Goal: Task Accomplishment & Management: Use online tool/utility

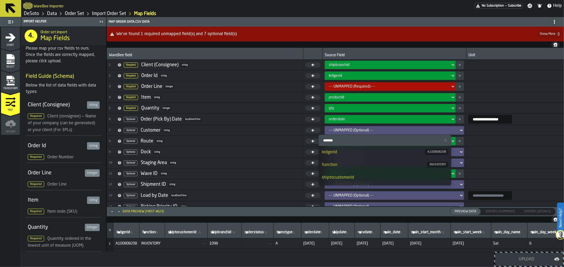
scroll to position [29, 0]
click at [373, 148] on div "shiptocustomerid" at bounding box center [385, 148] width 126 height 6
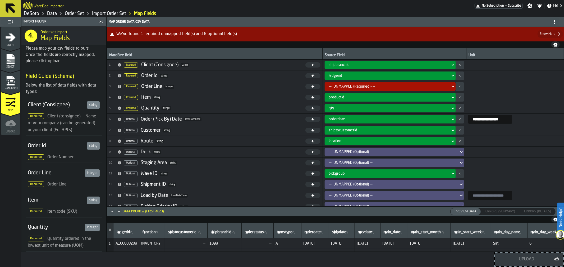
click at [71, 12] on link "Order Set" at bounding box center [74, 14] width 19 height 6
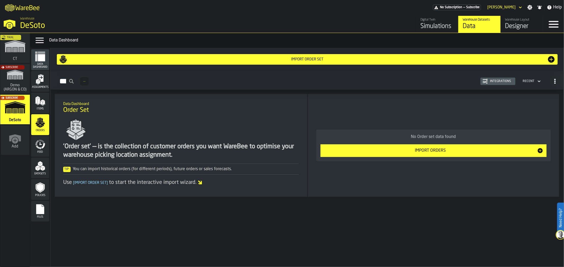
click at [448, 151] on div "Import Orders" at bounding box center [429, 151] width 213 height 6
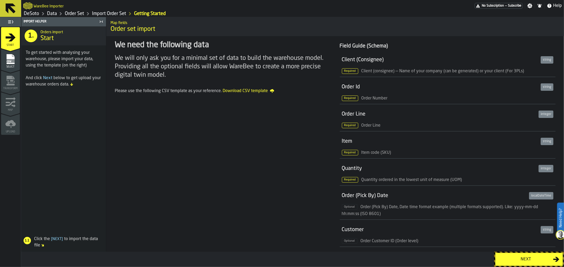
click at [525, 257] on div "Next" at bounding box center [525, 260] width 54 height 6
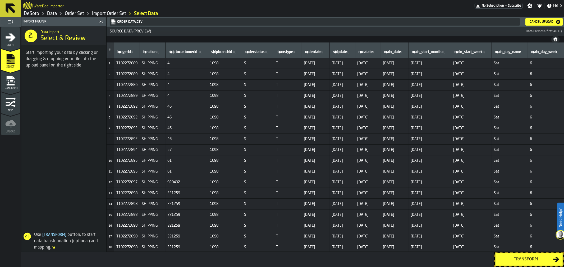
click at [524, 260] on div "Transform" at bounding box center [525, 260] width 54 height 6
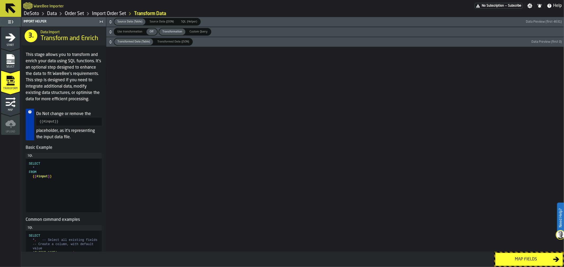
click at [526, 261] on div "Map fields" at bounding box center [525, 260] width 54 height 6
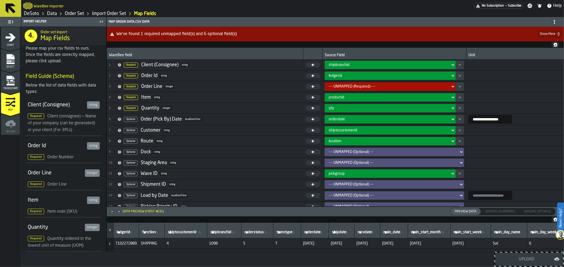
click at [472, 119] on input "**********" at bounding box center [490, 119] width 44 height 9
click at [468, 118] on input "**********" at bounding box center [490, 119] width 44 height 9
type input "**********"
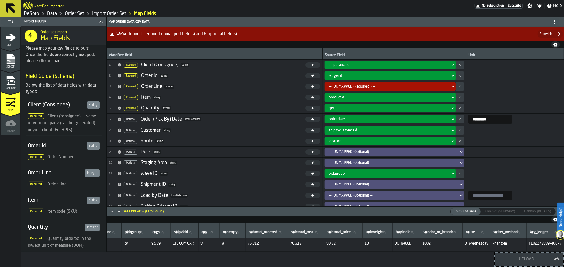
scroll to position [0, 674]
click at [450, 141] on icon at bounding box center [452, 141] width 5 height 6
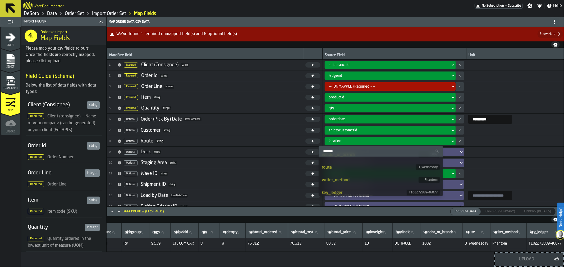
scroll to position [391, 0]
click at [380, 165] on div "route" at bounding box center [369, 165] width 94 height 6
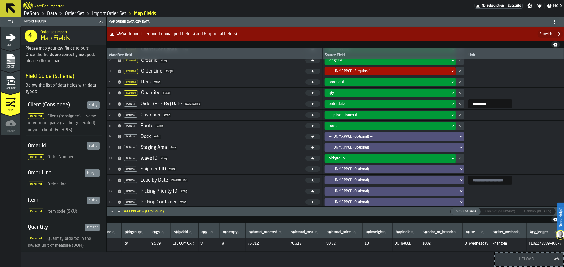
scroll to position [17, 0]
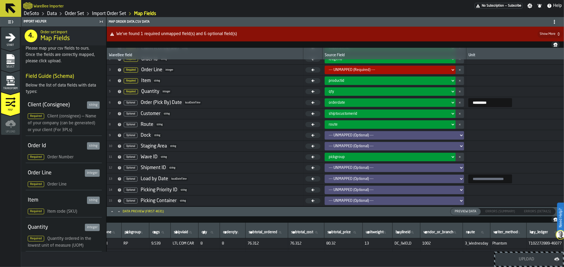
click at [450, 102] on icon at bounding box center [452, 103] width 5 height 6
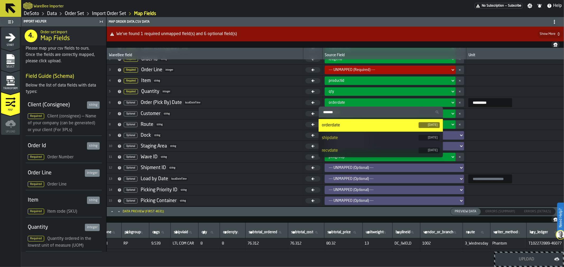
scroll to position [88, 0]
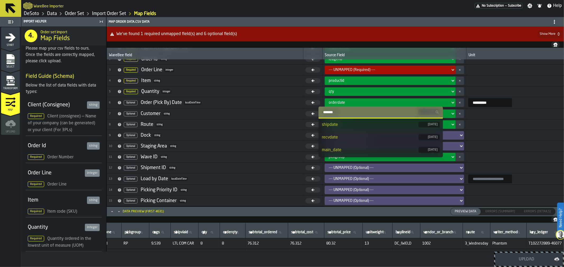
click at [408, 128] on li "shipdate [DATE]" at bounding box center [380, 125] width 124 height 13
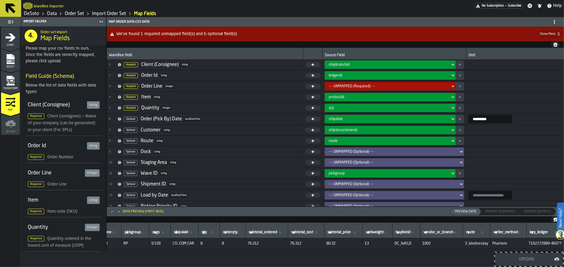
scroll to position [0, 0]
click at [548, 32] on span "Show More" at bounding box center [547, 34] width 16 height 4
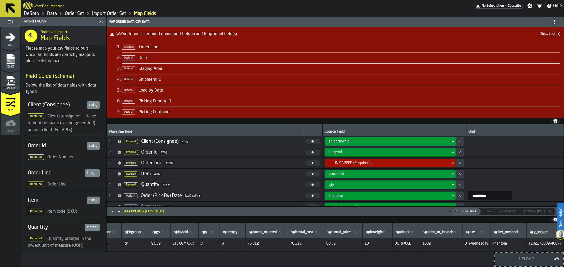
click at [450, 162] on icon at bounding box center [452, 163] width 5 height 6
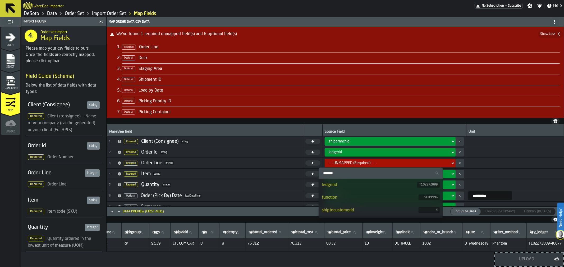
click at [450, 162] on icon at bounding box center [452, 163] width 5 height 6
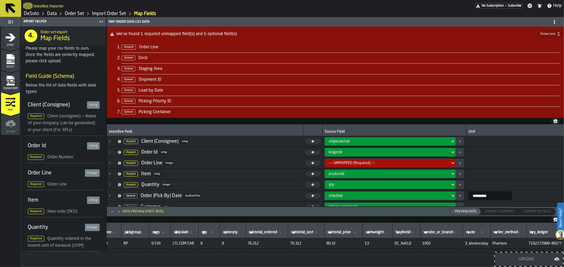
click at [49, 12] on link "Data" at bounding box center [52, 14] width 10 height 6
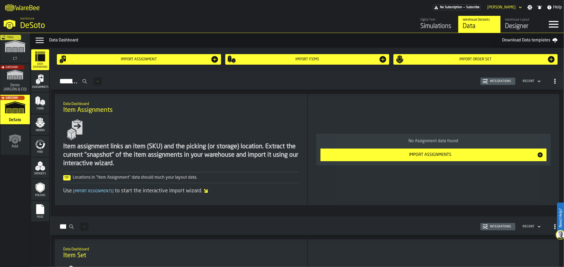
click at [521, 28] on div "Designer" at bounding box center [522, 26] width 34 height 8
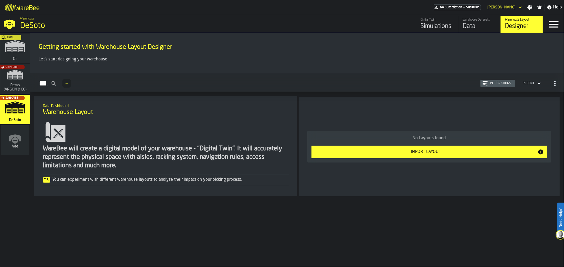
click at [407, 154] on div "Import Layout" at bounding box center [425, 152] width 223 height 6
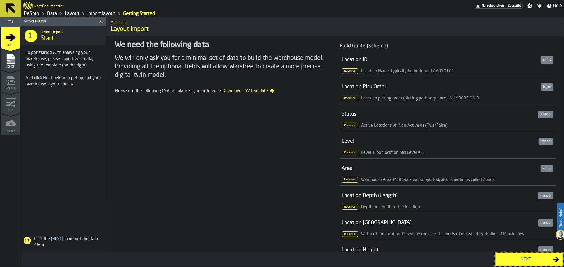
click at [519, 260] on div "Next" at bounding box center [525, 260] width 54 height 6
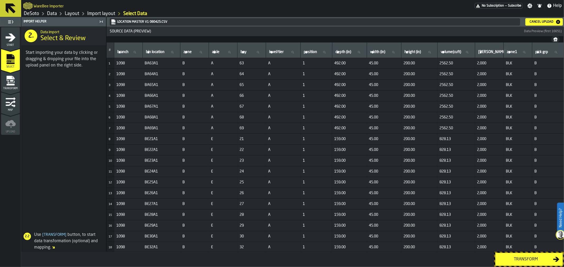
click at [540, 259] on div "Transform" at bounding box center [525, 260] width 54 height 6
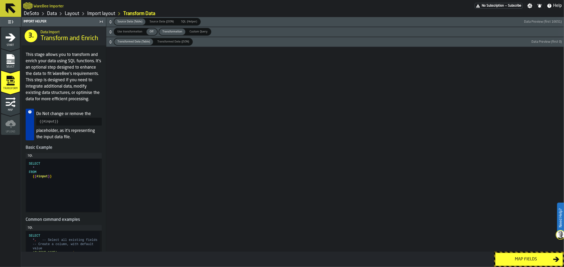
click at [538, 259] on div "Map fields" at bounding box center [525, 260] width 54 height 6
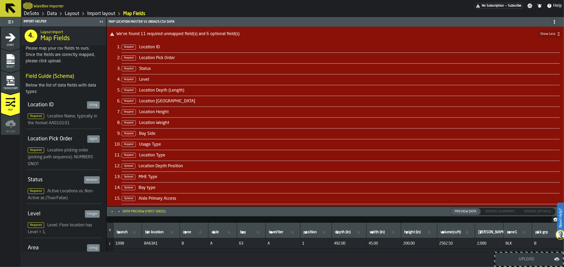
click at [366, 52] on li "Required Location ID" at bounding box center [341, 47] width 438 height 11
click at [267, 47] on li "Required Location ID" at bounding box center [341, 47] width 438 height 11
click at [168, 47] on li "Required Location ID" at bounding box center [341, 47] width 438 height 11
click at [119, 212] on icon "Minimize" at bounding box center [118, 211] width 5 height 5
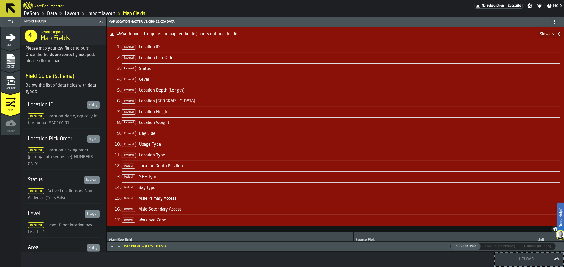
click at [113, 245] on icon "Maximize" at bounding box center [111, 246] width 5 height 5
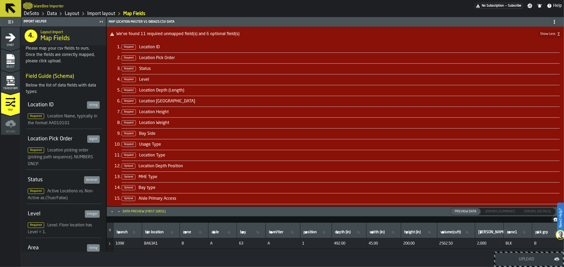
click at [553, 21] on icon at bounding box center [554, 22] width 4 height 4
click at [545, 32] on div "Show Mapping Settings" at bounding box center [535, 32] width 44 height 6
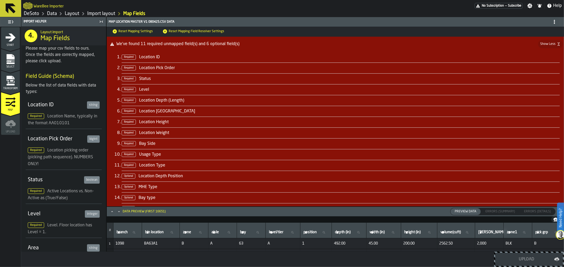
click at [552, 21] on icon at bounding box center [554, 22] width 4 height 4
click at [543, 44] on div "Show Dest. Settings" at bounding box center [536, 45] width 42 height 6
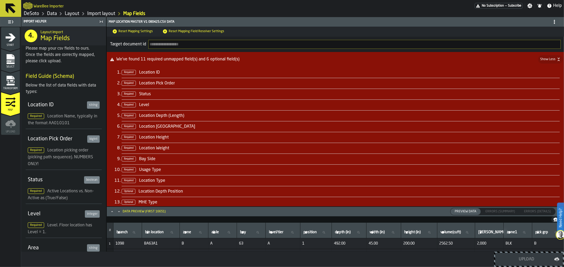
click at [200, 31] on span "Reset Mapping Field Resolver Settings" at bounding box center [192, 31] width 63 height 5
click at [162, 30] on icon at bounding box center [164, 31] width 5 height 5
click at [115, 31] on icon at bounding box center [115, 31] width 4 height 4
click at [8, 56] on icon "menu Select" at bounding box center [10, 59] width 8 height 10
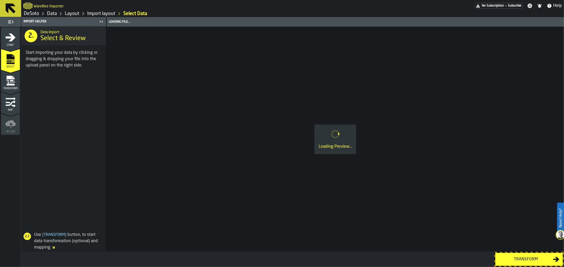
click at [52, 12] on link "Data" at bounding box center [52, 14] width 10 height 6
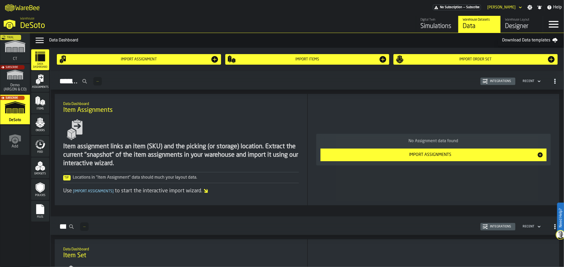
click at [500, 80] on div "Integrations" at bounding box center [499, 82] width 25 height 4
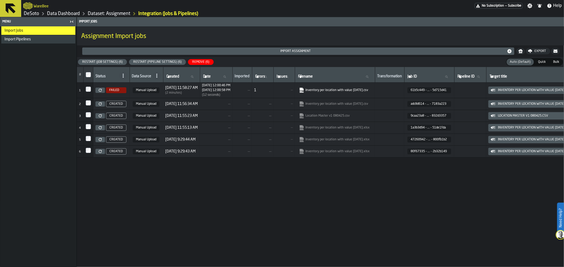
click at [197, 60] on div "Remove (6)" at bounding box center [200, 62] width 21 height 4
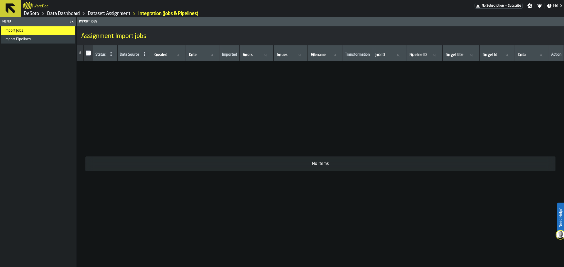
click at [99, 12] on link "Dataset: Assignment" at bounding box center [109, 14] width 43 height 6
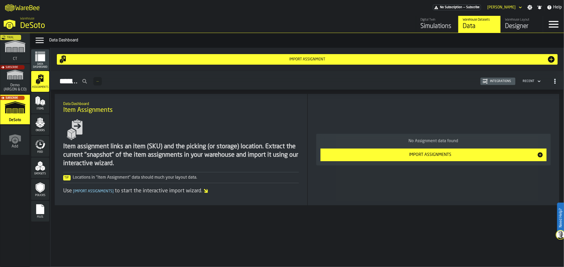
click at [35, 104] on icon "menu Items" at bounding box center [40, 101] width 11 height 11
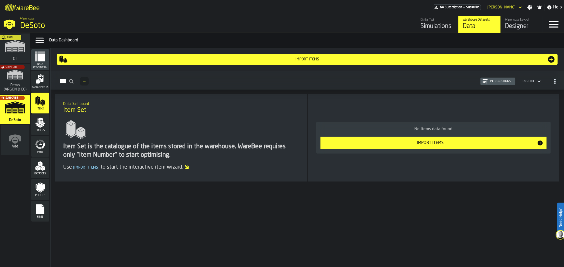
click at [39, 123] on icon "menu Orders" at bounding box center [40, 121] width 5 height 6
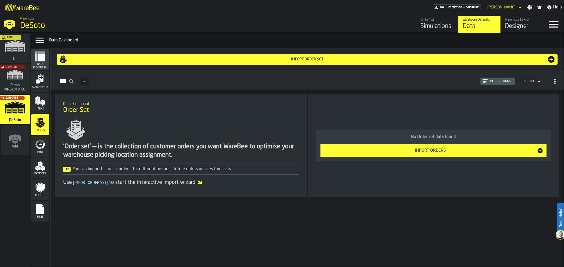
click at [48, 165] on div "Datasets" at bounding box center [40, 168] width 18 height 15
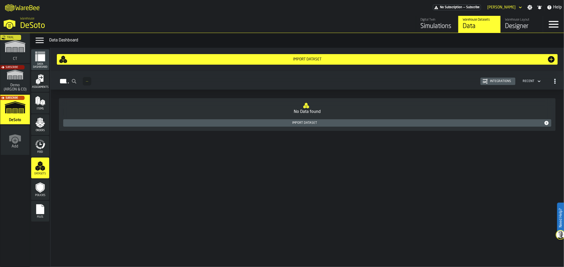
click at [40, 83] on icon "menu Assignments" at bounding box center [40, 79] width 11 height 11
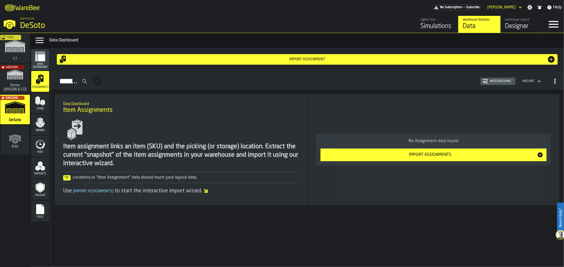
click at [450, 151] on button "Import Assignments" at bounding box center [433, 155] width 226 height 13
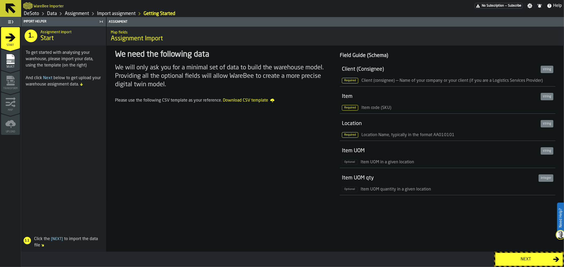
click at [515, 256] on button "Next" at bounding box center [529, 259] width 68 height 13
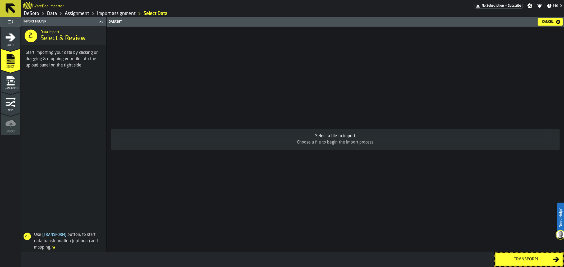
click at [551, 20] on div "Cancel" at bounding box center [547, 22] width 16 height 4
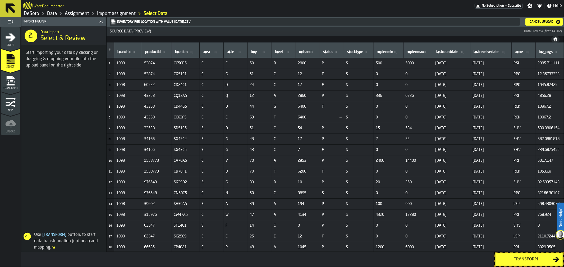
click at [515, 255] on button "Transform" at bounding box center [529, 259] width 68 height 13
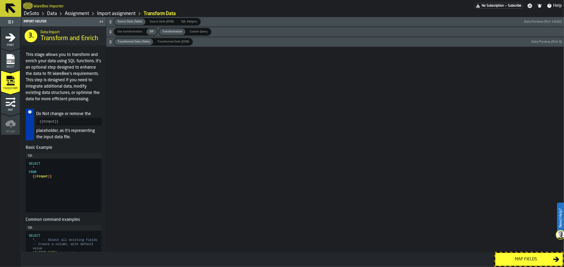
click at [516, 260] on div "Map fields" at bounding box center [525, 260] width 54 height 6
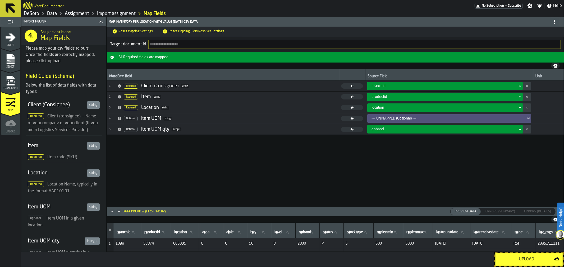
click at [529, 118] on icon at bounding box center [527, 118] width 5 height 6
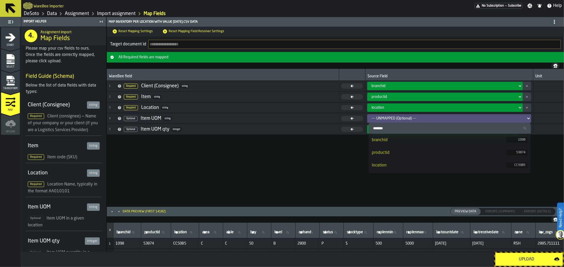
click at [289, 154] on div "WareBee field Source Field Unit 1 Required Client (Consignee) string branchid 2…" at bounding box center [335, 138] width 457 height 138
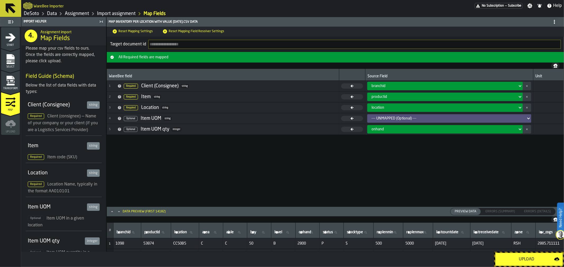
click at [522, 262] on div "Upload" at bounding box center [525, 260] width 55 height 6
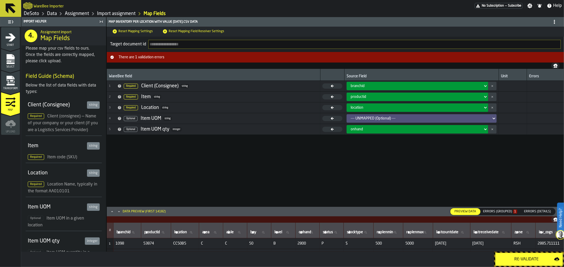
click at [52, 14] on link "Data" at bounding box center [52, 14] width 10 height 6
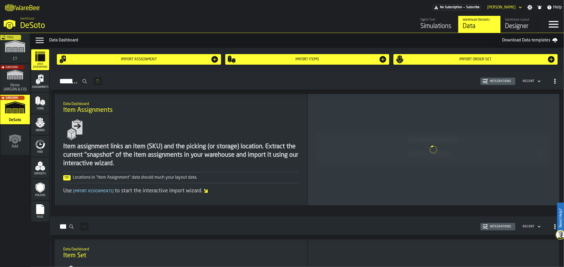
click at [514, 26] on div "Designer" at bounding box center [522, 26] width 34 height 8
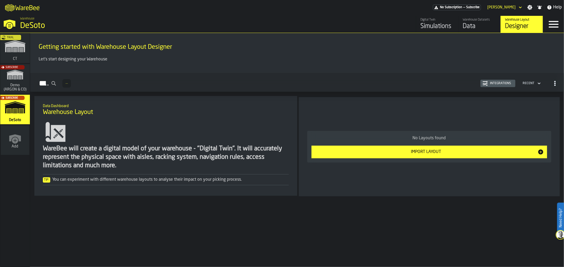
click at [443, 153] on div "Import Layout" at bounding box center [425, 152] width 223 height 6
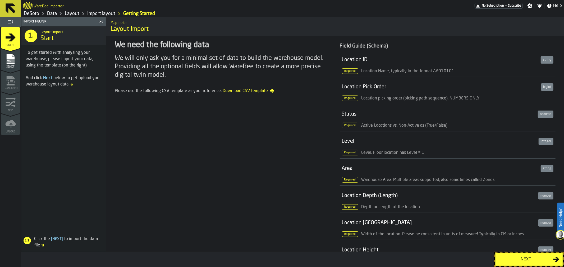
click at [524, 258] on div "Next" at bounding box center [525, 260] width 54 height 6
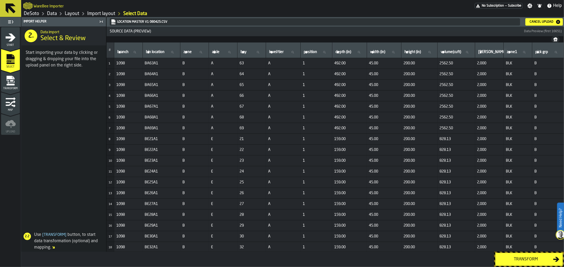
click at [536, 260] on div "Transform" at bounding box center [525, 260] width 54 height 6
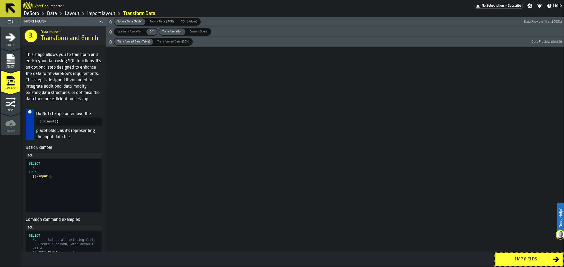
click at [536, 260] on div "Map fields" at bounding box center [525, 260] width 54 height 6
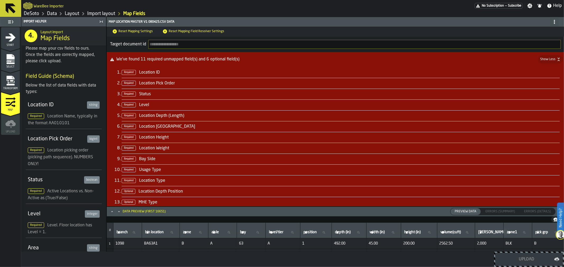
click at [128, 69] on li "Required Location ID" at bounding box center [341, 72] width 438 height 11
click at [130, 72] on span "Required" at bounding box center [129, 72] width 14 height 5
click at [504, 212] on span "Errors (Summary)" at bounding box center [500, 212] width 34 height 5
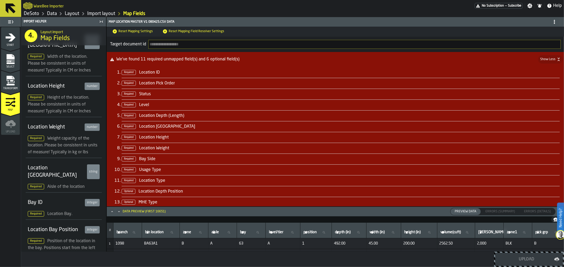
scroll to position [294, 0]
click at [550, 24] on span at bounding box center [554, 22] width 8 height 8
click at [302, 33] on footer "Reset Mapping Settings Reset Mapping Field Resolver Settings" at bounding box center [335, 32] width 457 height 10
click at [11, 81] on icon "menu Transform" at bounding box center [10, 81] width 11 height 11
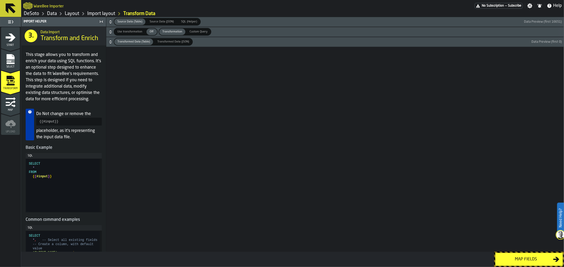
click at [14, 61] on rect "menu Select" at bounding box center [10, 61] width 8 height 4
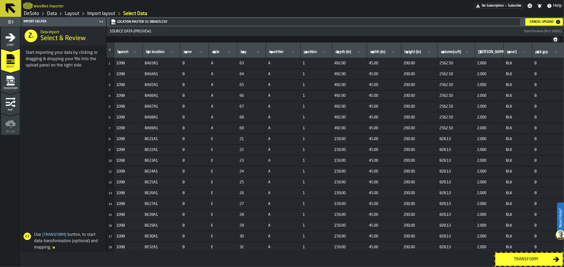
click at [554, 23] on div "Cancel Upload" at bounding box center [541, 22] width 28 height 4
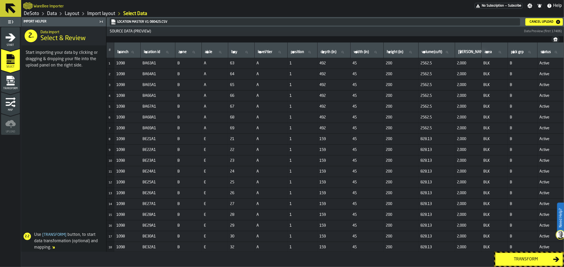
click at [518, 259] on div "Transform" at bounding box center [525, 260] width 54 height 6
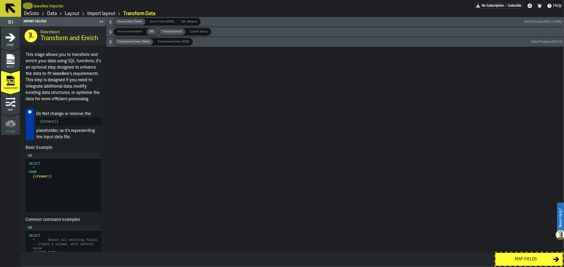
click at [148, 32] on span "Off" at bounding box center [151, 32] width 8 height 4
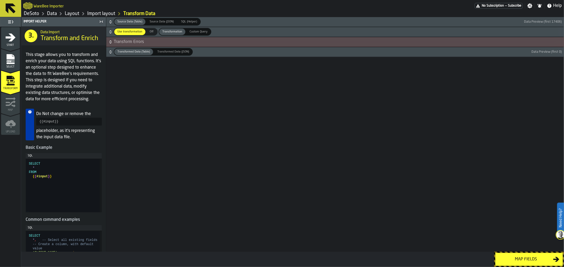
click at [113, 41] on icon "button-" at bounding box center [110, 41] width 5 height 5
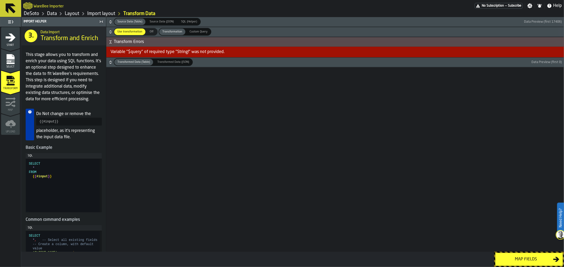
click at [113, 41] on icon "button-" at bounding box center [110, 41] width 5 height 5
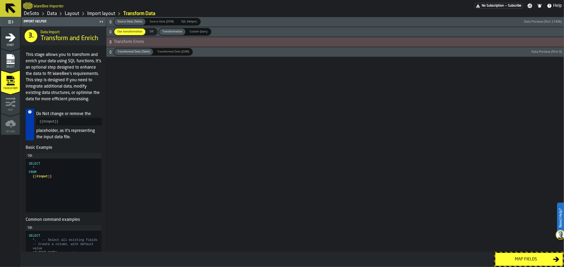
click at [151, 31] on span "Off" at bounding box center [151, 32] width 8 height 4
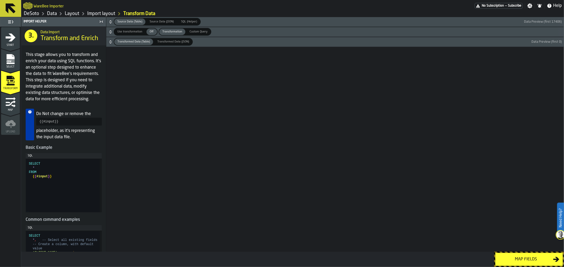
click at [531, 258] on div "Map fields" at bounding box center [525, 260] width 54 height 6
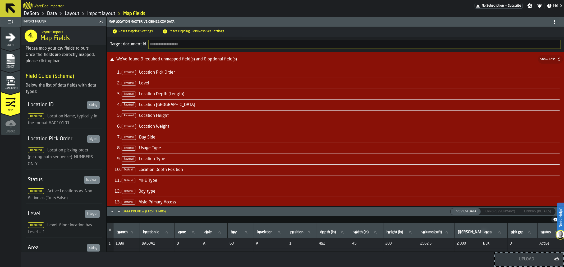
click at [47, 13] on link "Data" at bounding box center [52, 14] width 10 height 6
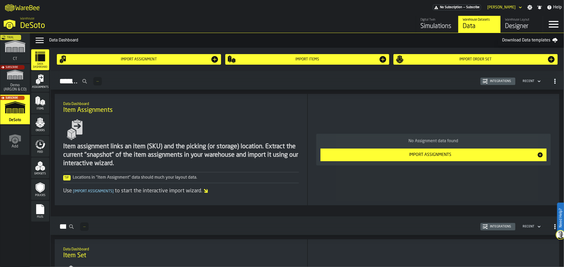
click at [36, 84] on icon "menu Assignments" at bounding box center [37, 84] width 2 height 2
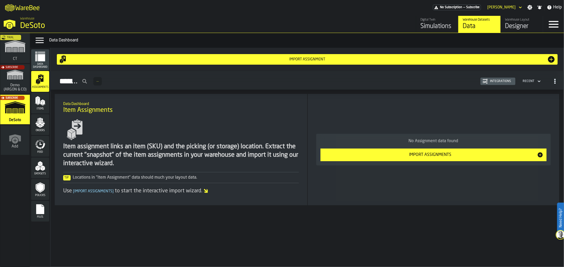
click at [152, 180] on div "Tip: Locations in "Item Assignment" data should much your layout data." at bounding box center [180, 178] width 235 height 6
click at [41, 105] on icon "menu Items" at bounding box center [40, 101] width 11 height 11
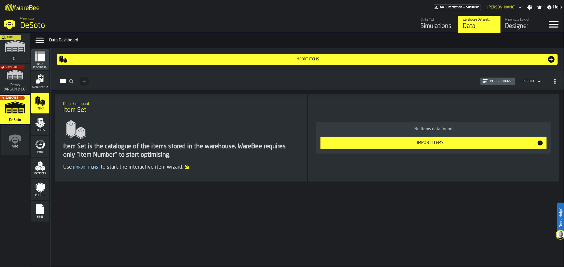
click at [500, 81] on div "Integrations" at bounding box center [499, 82] width 25 height 4
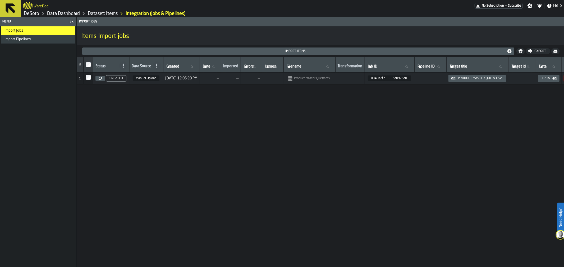
click at [104, 13] on link "Dataset: Items" at bounding box center [103, 14] width 30 height 6
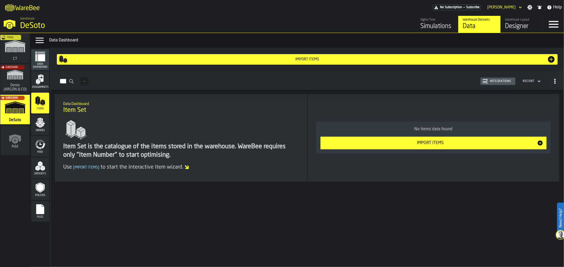
click at [41, 126] on polygon "menu Orders" at bounding box center [41, 126] width 3 height 3
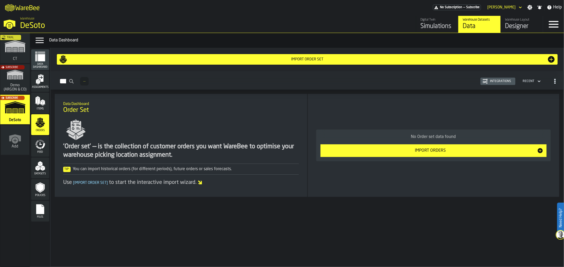
click at [38, 105] on icon "menu Items" at bounding box center [39, 104] width 3 height 2
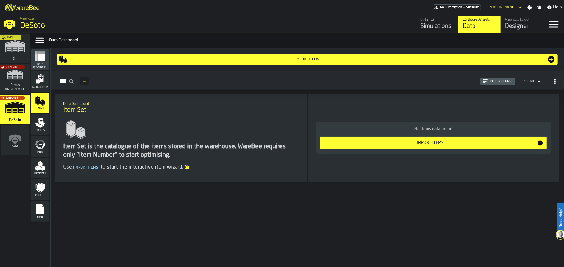
click at [510, 81] on div "Integrations" at bounding box center [499, 82] width 25 height 4
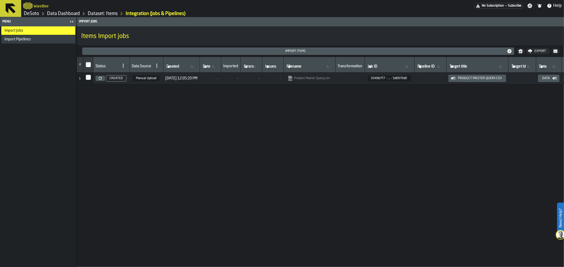
click at [183, 78] on span "[DATE] 12:05:20 PM" at bounding box center [181, 78] width 32 height 4
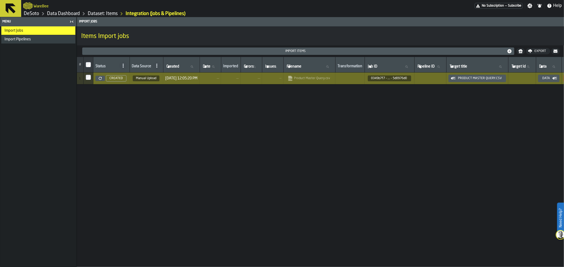
click at [183, 78] on span "[DATE] 12:05:20 PM" at bounding box center [181, 78] width 32 height 4
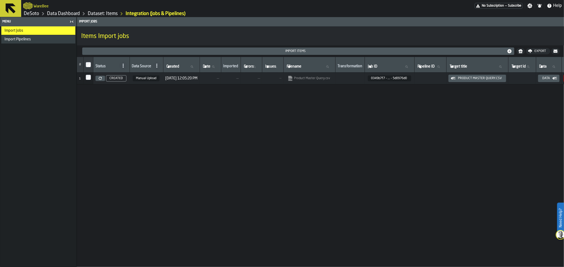
click at [559, 75] on button "Data" at bounding box center [548, 78] width 21 height 7
click at [139, 52] on div "Import Items" at bounding box center [295, 51] width 422 height 4
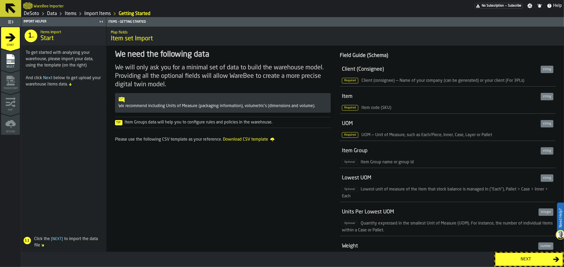
click at [508, 255] on button "Next" at bounding box center [529, 259] width 68 height 13
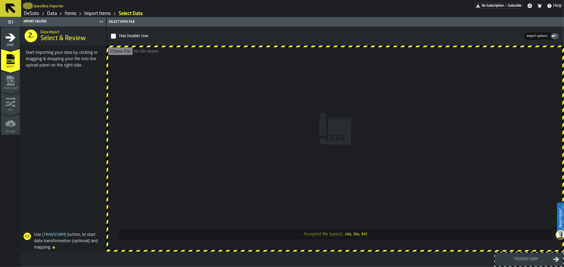
click at [51, 12] on link "Data" at bounding box center [52, 14] width 10 height 6
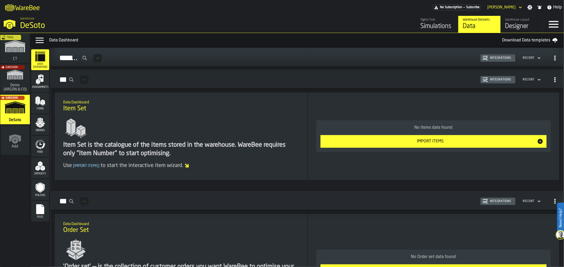
scroll to position [176, 0]
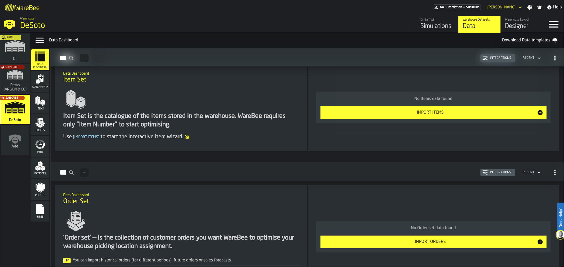
click at [431, 110] on div "Import Items" at bounding box center [429, 113] width 213 height 6
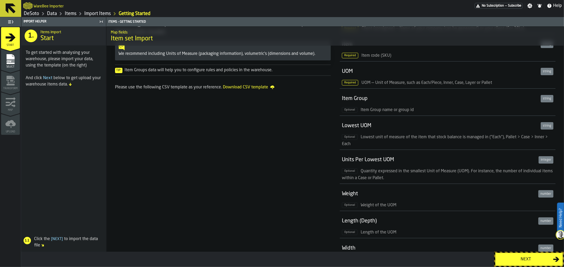
scroll to position [59, 0]
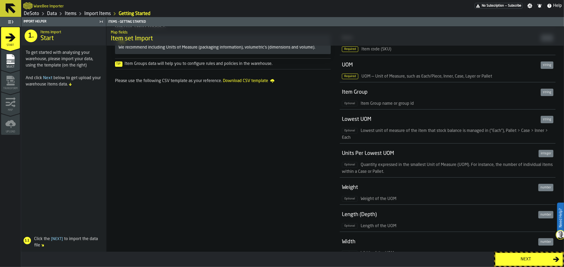
click at [90, 14] on link "Import Items" at bounding box center [97, 14] width 26 height 6
click at [522, 258] on div "Next" at bounding box center [525, 260] width 54 height 6
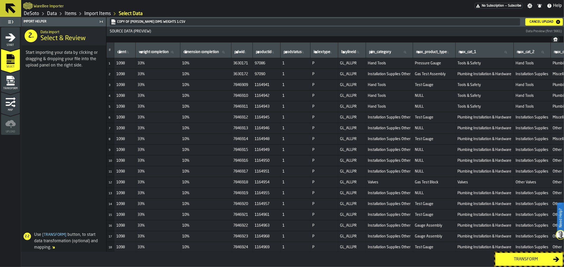
click at [541, 258] on div "Transform" at bounding box center [525, 260] width 54 height 6
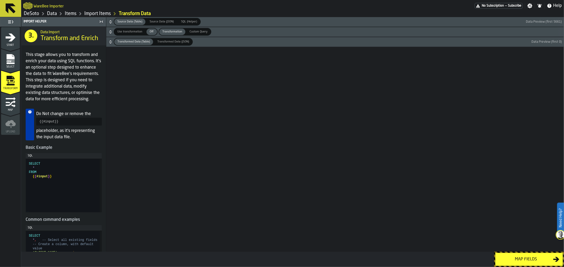
click at [541, 258] on div "Map fields" at bounding box center [525, 260] width 54 height 6
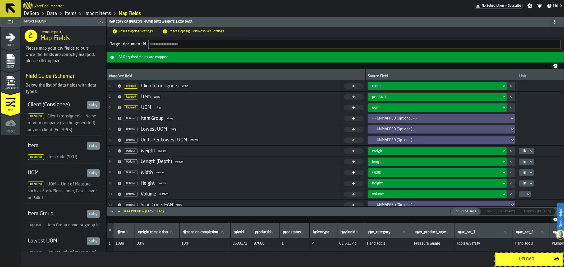
click at [509, 117] on icon at bounding box center [511, 118] width 5 height 6
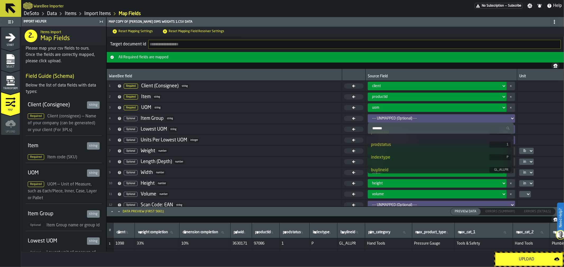
scroll to position [88, 0]
click at [445, 156] on div "pim_category" at bounding box center [430, 154] width 118 height 6
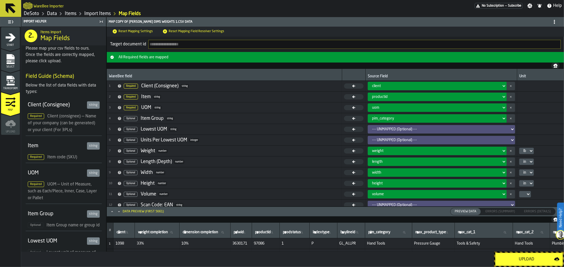
click at [501, 117] on icon at bounding box center [503, 118] width 5 height 6
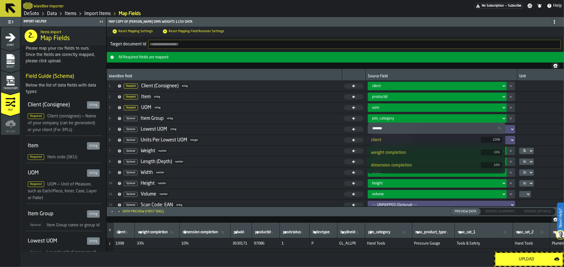
click at [501, 117] on icon at bounding box center [503, 118] width 5 height 6
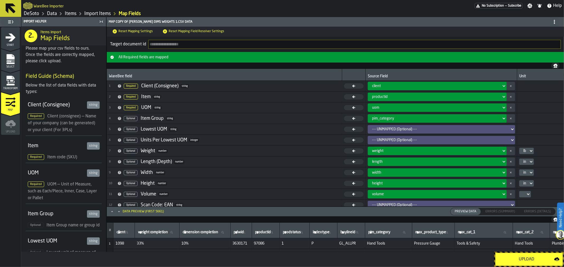
click at [509, 127] on icon at bounding box center [511, 129] width 5 height 6
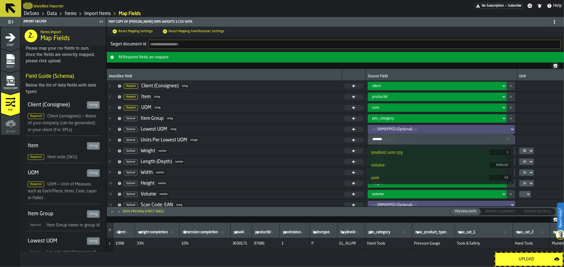
scroll to position [235, 0]
click at [450, 170] on div "smallest uom" at bounding box center [430, 169] width 118 height 6
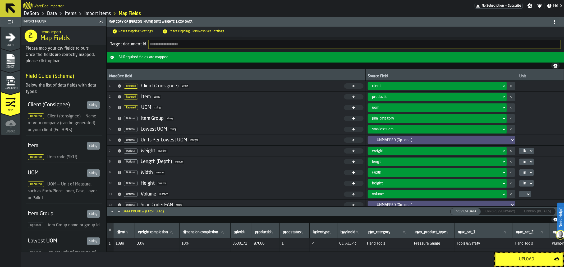
click at [511, 140] on icon at bounding box center [512, 140] width 2 height 2
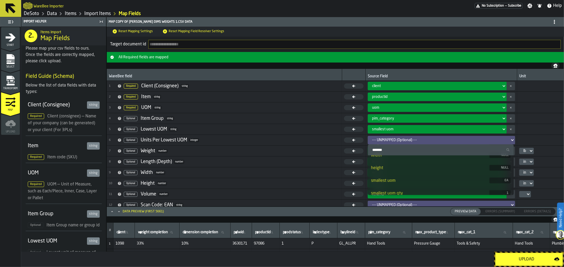
scroll to position [264, 0]
click at [440, 166] on div "smallest uom qty" at bounding box center [430, 164] width 118 height 6
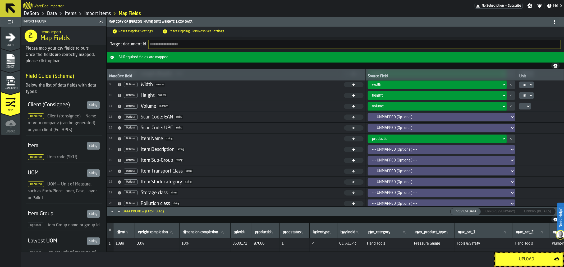
scroll to position [59, 0]
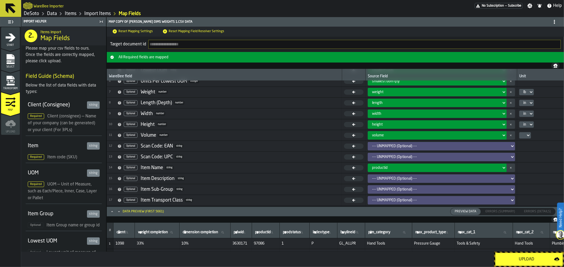
click at [464, 188] on div "--- UNMAPPED (Optional) ---" at bounding box center [440, 190] width 136 height 4
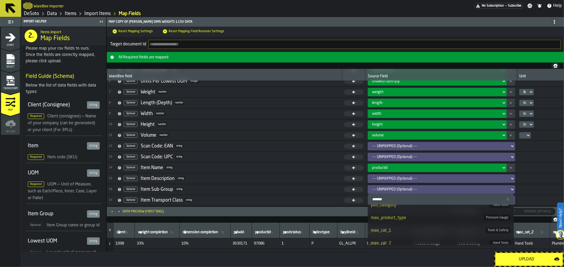
scroll to position [117, 0]
click at [440, 221] on div "max_cat_1" at bounding box center [428, 221] width 114 height 6
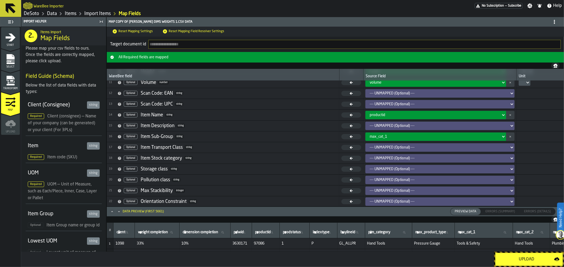
scroll to position [112, 0]
click at [510, 145] on icon at bounding box center [511, 147] width 5 height 6
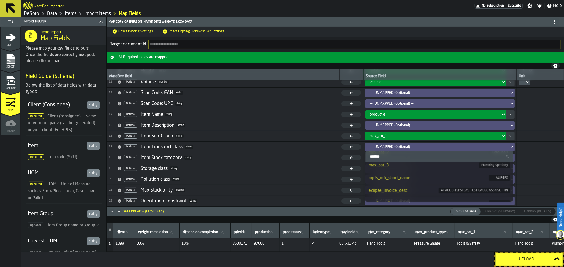
scroll to position [147, 0]
click at [407, 175] on div "max_cat_3" at bounding box center [423, 174] width 110 height 6
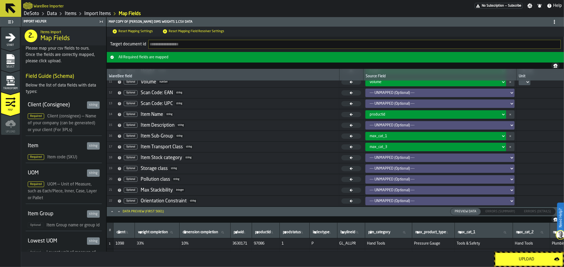
click at [510, 92] on icon at bounding box center [511, 93] width 2 height 2
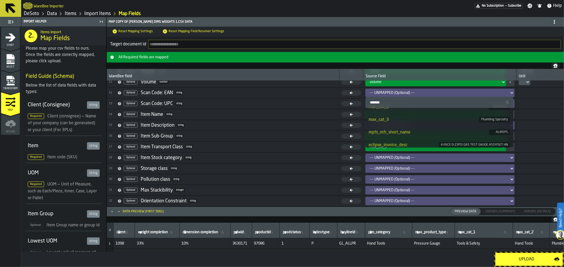
scroll to position [176, 0]
click at [475, 126] on div "vend_part#" at bounding box center [428, 128] width 120 height 6
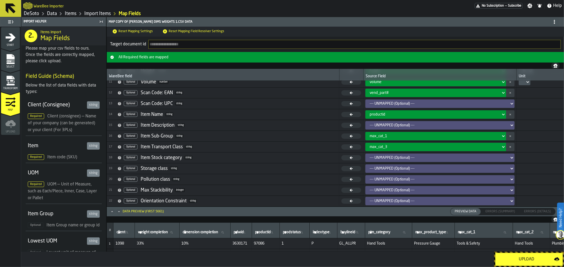
click at [511, 123] on icon at bounding box center [511, 125] width 5 height 6
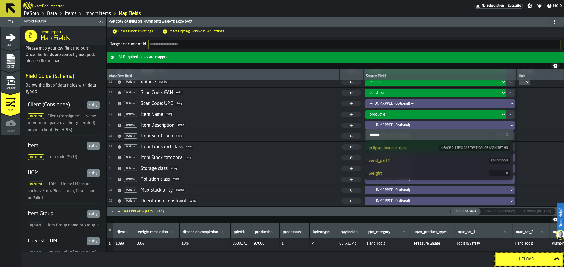
click at [445, 146] on div "4 FACE 0-15PSI GAS TEST GAUGE ASSY/SET HN" at bounding box center [473, 148] width 71 height 6
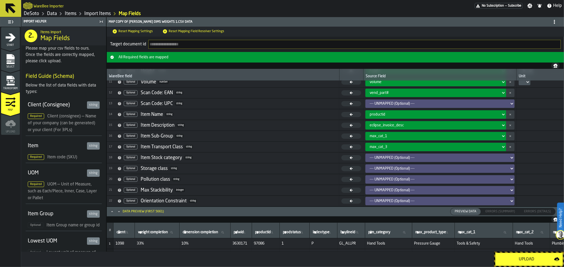
click at [9, 83] on icon "menu Transform" at bounding box center [11, 82] width 8 height 3
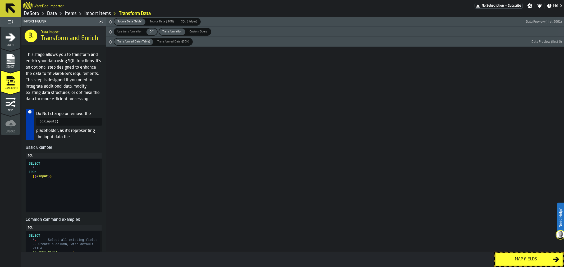
click at [12, 106] on icon "menu Map" at bounding box center [10, 102] width 11 height 11
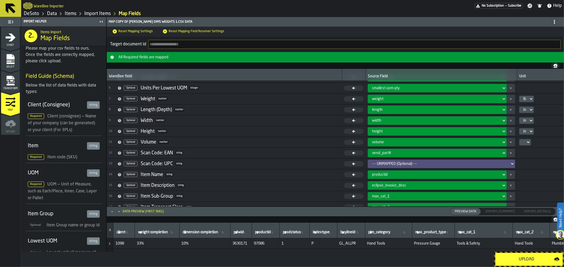
scroll to position [59, 0]
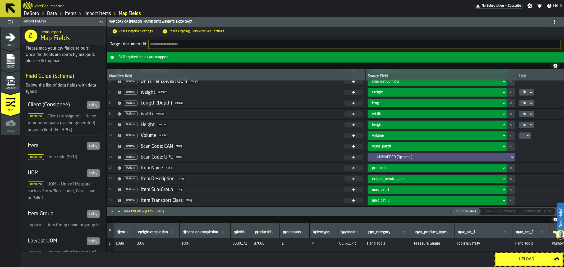
drag, startPoint x: 516, startPoint y: 260, endPoint x: 429, endPoint y: 264, distance: 87.3
click at [429, 264] on div "Upload" at bounding box center [292, 259] width 542 height 15
click at [9, 61] on rect "menu Select" at bounding box center [10, 61] width 8 height 4
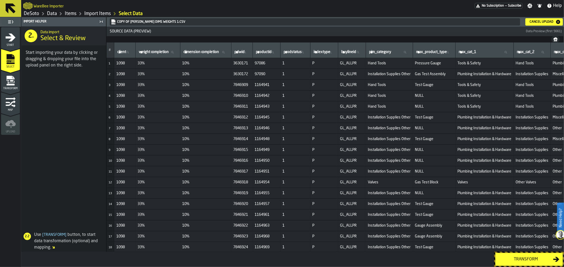
click at [15, 38] on icon "menu Start" at bounding box center [11, 37] width 10 height 8
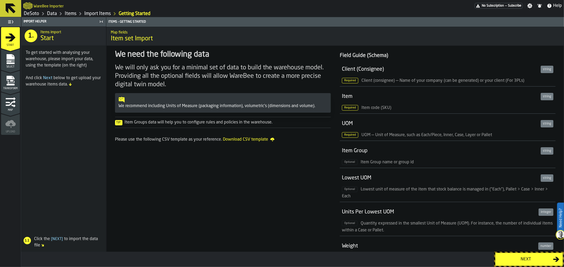
click at [521, 259] on div "Next" at bounding box center [525, 260] width 54 height 6
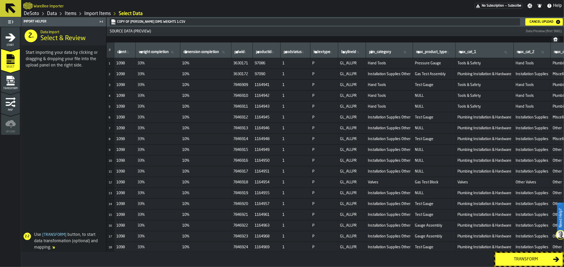
click at [537, 21] on div "Cancel Upload" at bounding box center [541, 22] width 28 height 4
click at [524, 261] on div "Transform" at bounding box center [525, 260] width 54 height 6
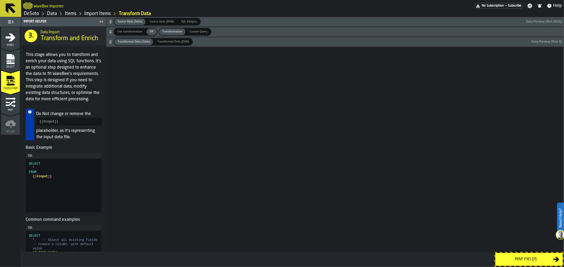
click at [514, 262] on div "Map fields" at bounding box center [525, 260] width 54 height 6
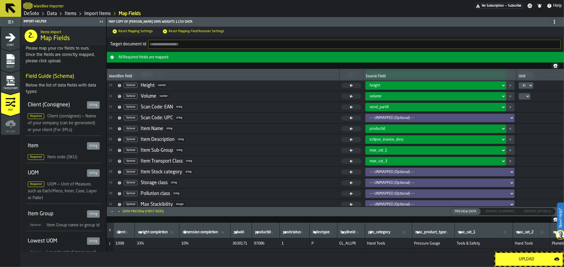
scroll to position [112, 0]
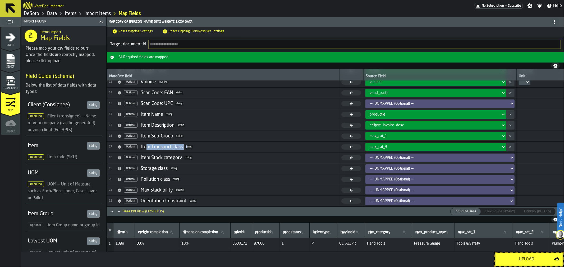
drag, startPoint x: 147, startPoint y: 146, endPoint x: 188, endPoint y: 147, distance: 40.7
click at [188, 147] on div "17 Optional Item Transport Class string" at bounding box center [151, 147] width 84 height 6
click at [202, 147] on span "17 Optional Item Transport Class string" at bounding box center [223, 147] width 228 height 8
click at [511, 147] on button "button-" at bounding box center [510, 147] width 8 height 8
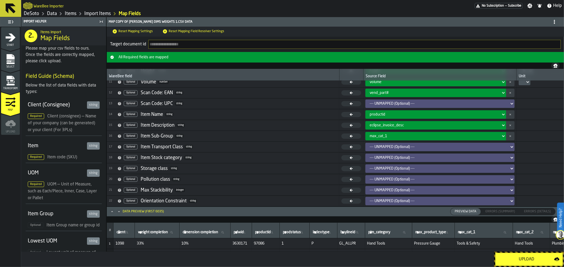
click at [511, 157] on icon at bounding box center [511, 158] width 5 height 6
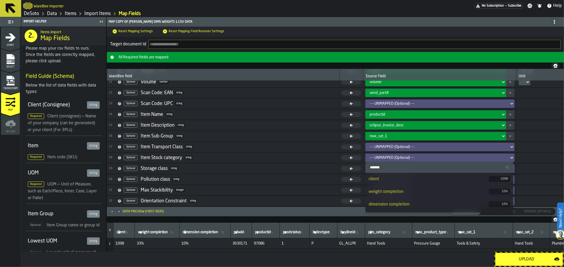
scroll to position [18, 0]
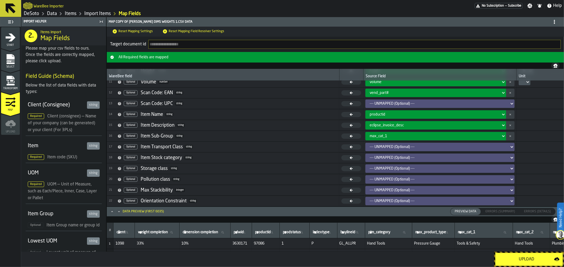
click at [509, 157] on icon at bounding box center [511, 158] width 5 height 6
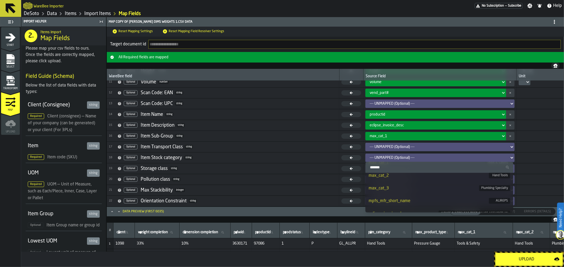
scroll to position [147, 0]
click at [441, 187] on div "max_cat_3" at bounding box center [423, 185] width 110 height 6
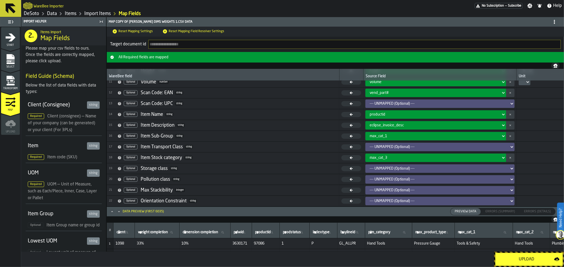
click at [521, 259] on div "Upload" at bounding box center [525, 260] width 55 height 6
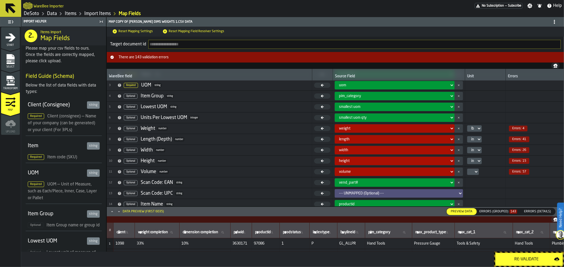
scroll to position [29, 0]
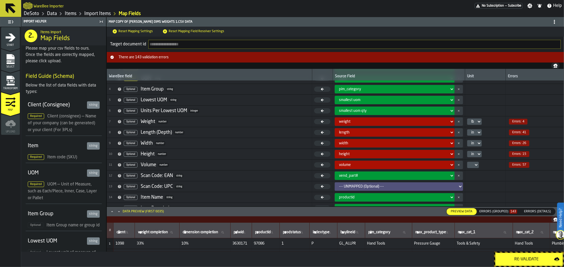
click at [471, 164] on div at bounding box center [471, 165] width 4 height 2
click at [474, 176] on div "in3" at bounding box center [482, 174] width 27 height 6
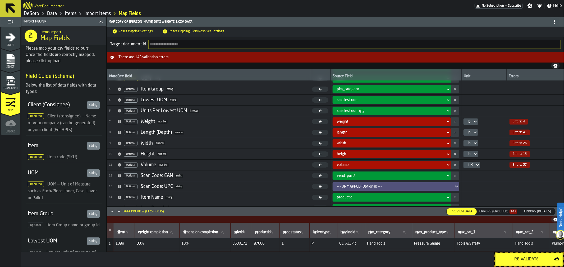
click at [112, 211] on icon "Maximize" at bounding box center [111, 211] width 5 height 5
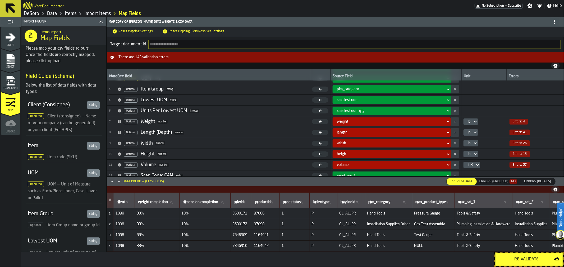
click at [501, 183] on div "Errors (Grouped) 143" at bounding box center [498, 182] width 38 height 4
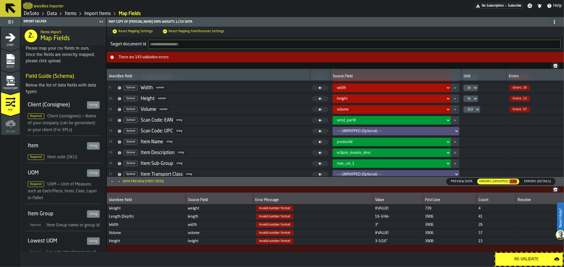
scroll to position [87, 0]
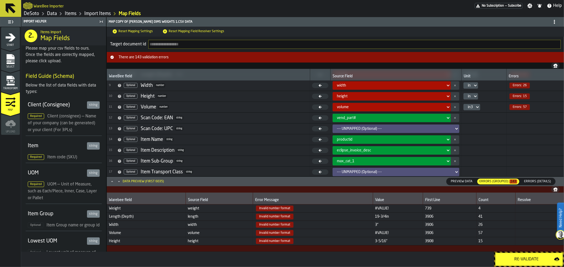
click at [15, 85] on icon "menu Transform" at bounding box center [10, 81] width 11 height 11
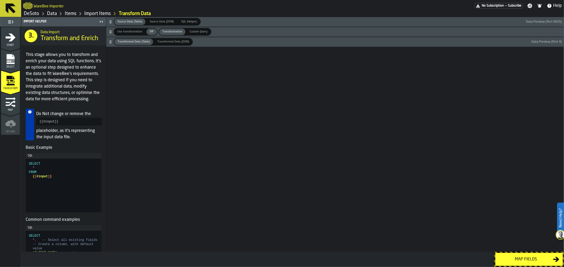
click at [7, 102] on icon "menu Map" at bounding box center [8, 103] width 4 height 2
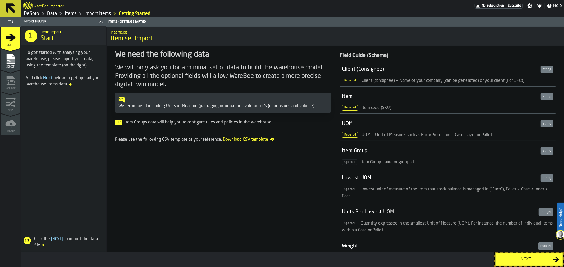
click at [522, 262] on div "Next" at bounding box center [525, 260] width 54 height 6
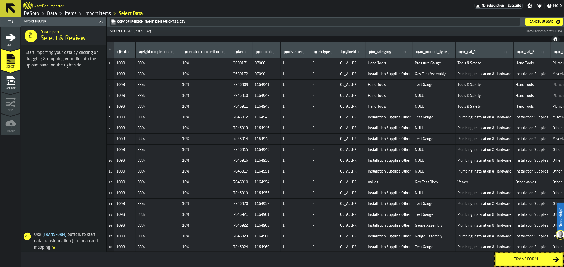
click at [537, 258] on div "Transform" at bounding box center [525, 260] width 54 height 6
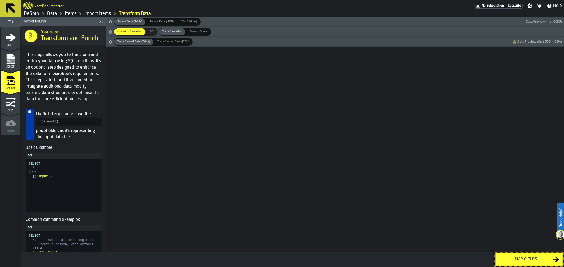
click at [109, 32] on icon "button-" at bounding box center [110, 31] width 5 height 5
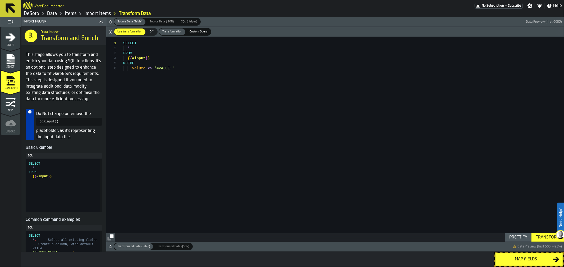
click at [527, 259] on div "Map fields" at bounding box center [525, 260] width 54 height 6
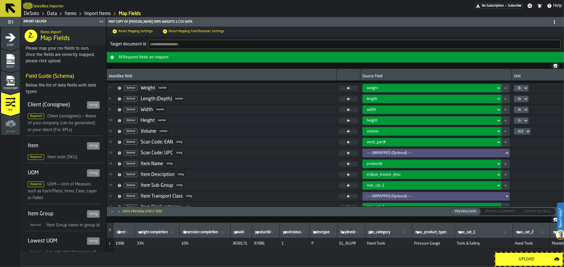
scroll to position [112, 0]
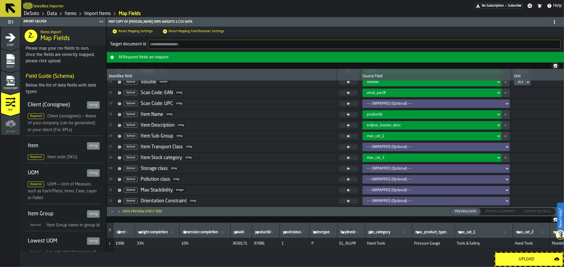
click at [551, 20] on span at bounding box center [554, 22] width 8 height 8
click at [542, 32] on div "Hide Mapping Settings" at bounding box center [536, 32] width 42 height 6
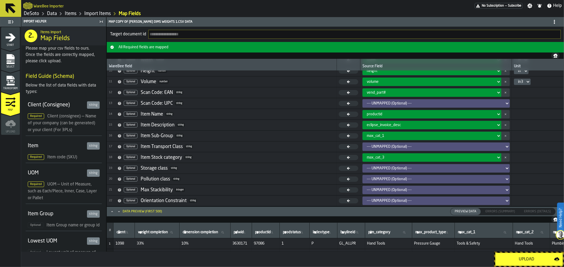
scroll to position [103, 0]
click at [552, 24] on span at bounding box center [554, 22] width 8 height 8
click at [542, 42] on div "Hide Dest. Settings" at bounding box center [535, 45] width 44 height 6
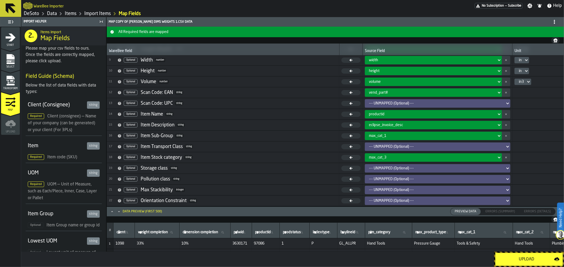
scroll to position [87, 0]
click at [525, 258] on div "Upload" at bounding box center [525, 260] width 55 height 6
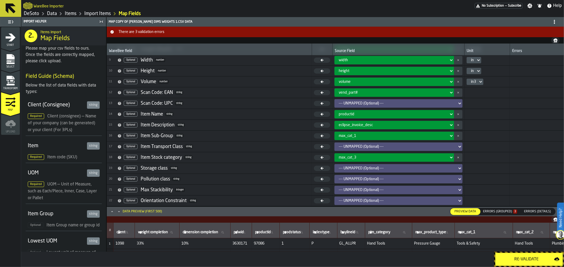
click at [503, 210] on div "Errors (Grouped) 3" at bounding box center [500, 212] width 34 height 4
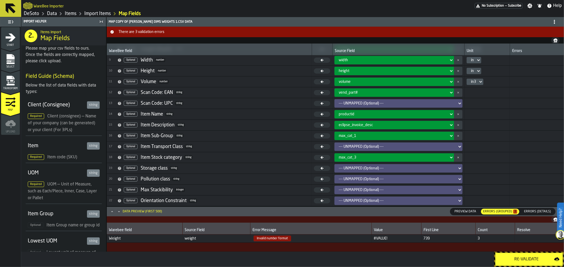
click at [12, 84] on icon "menu Transform" at bounding box center [10, 85] width 8 height 2
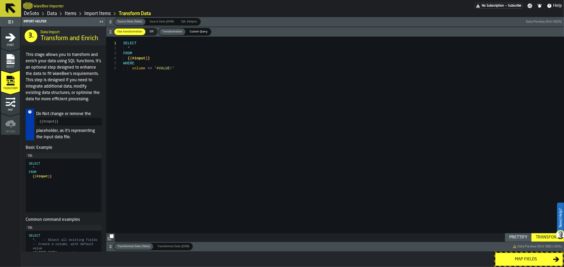
click at [123, 43] on div "SELECT * FROM { { #input } } WHERE volume <> '#VALUE!'" at bounding box center [343, 139] width 440 height 205
drag, startPoint x: 123, startPoint y: 42, endPoint x: 180, endPoint y: 68, distance: 62.2
click at [180, 68] on div "SELECT * FROM { { #input } } WHERE volume <> '#VALUE!'" at bounding box center [343, 139] width 440 height 205
click at [171, 66] on div "SELECT * FROM { { #input } } WHERE volume <> '#VALUE!'" at bounding box center [343, 139] width 440 height 205
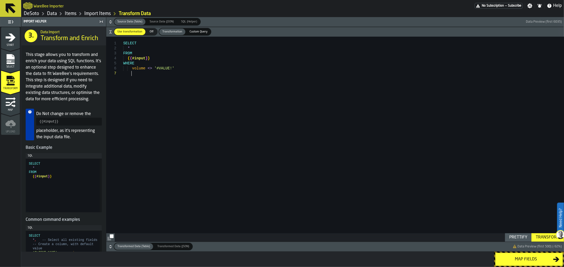
scroll to position [30, 0]
drag, startPoint x: 151, startPoint y: 67, endPoint x: 171, endPoint y: 67, distance: 19.3
click at [171, 67] on div "SELECT * FROM { { #input } } WHERE volume <> '#VALUE!' and weight <>" at bounding box center [343, 139] width 440 height 205
click at [171, 75] on div "SELECT * FROM { { #input } } WHERE volume <> '#VALUE!' and weight <>" at bounding box center [343, 139] width 440 height 205
click at [158, 73] on div "SELECT * FROM { { #input } } WHERE volume <> '#VALUE!' and weight <> '#VALUE!'" at bounding box center [343, 139] width 440 height 205
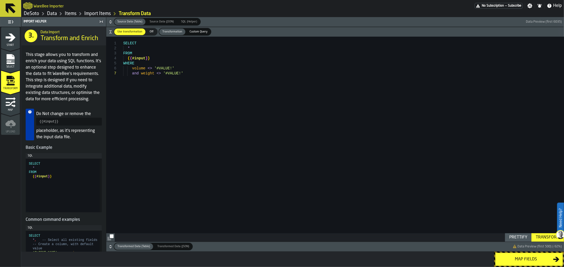
click at [195, 71] on div "SELECT * FROM { { #input } } WHERE volume <> '#VALUE!' and weight <> '#VALUE!'" at bounding box center [343, 139] width 440 height 205
type textarea "**********"
click at [545, 237] on div "Transform" at bounding box center [547, 238] width 28 height 6
drag, startPoint x: 137, startPoint y: 73, endPoint x: 132, endPoint y: 73, distance: 5.8
click at [132, 73] on div "SELECT * FROM { { #input } } WHERE volume <> '#VALUE!' and weight <> '#VALUE!'" at bounding box center [343, 139] width 440 height 205
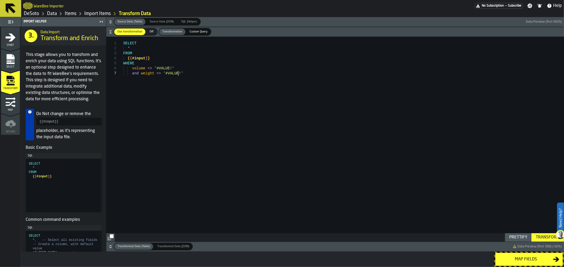
click at [158, 122] on div "SELECT * FROM { { #input } } WHERE volume <> '#VALUE!' and weight <> '#VALUE!'" at bounding box center [343, 139] width 440 height 205
click at [530, 258] on div "Map fields" at bounding box center [525, 260] width 54 height 6
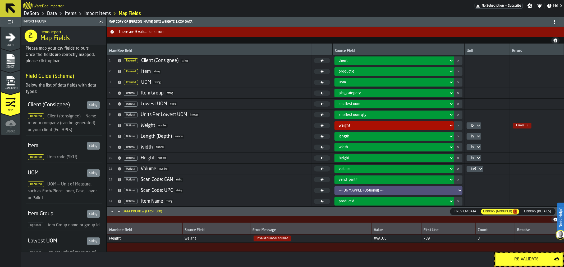
click at [514, 260] on div "Re-Validate" at bounding box center [525, 260] width 55 height 6
click at [343, 238] on span "Invalid number format" at bounding box center [316, 239] width 120 height 6
click at [11, 83] on icon "menu Transform" at bounding box center [11, 82] width 8 height 3
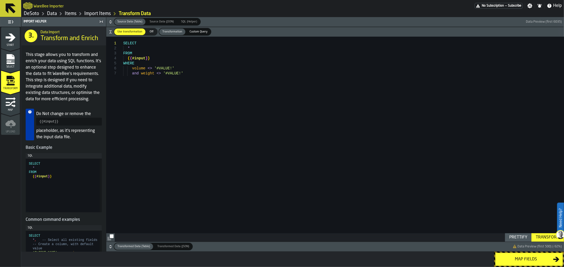
scroll to position [0, 0]
click at [188, 75] on div "SELECT * FROM { { #input } } WHERE volume <> '#VALUE!' and weight <> '#VALUE!'" at bounding box center [343, 139] width 440 height 205
click at [138, 72] on div "SELECT * FROM { { #input } } WHERE volume <> '#VALUE!' and weight <> '#VALUE!'" at bounding box center [343, 139] width 440 height 205
drag, startPoint x: 137, startPoint y: 73, endPoint x: 131, endPoint y: 73, distance: 6.1
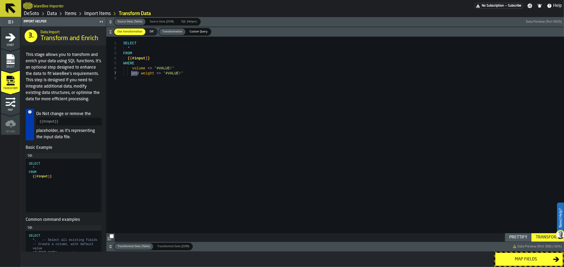
click at [131, 73] on div "SELECT * FROM { { #input } } WHERE volume <> '#VALUE!' and weight <> '#VALUE!'" at bounding box center [343, 139] width 440 height 205
click at [184, 74] on div "SELECT * FROM { { #input } } WHERE volume <> '#VALUE!' AND weight <> '#VALUE!'" at bounding box center [343, 139] width 440 height 205
drag, startPoint x: 181, startPoint y: 73, endPoint x: 140, endPoint y: 73, distance: 40.7
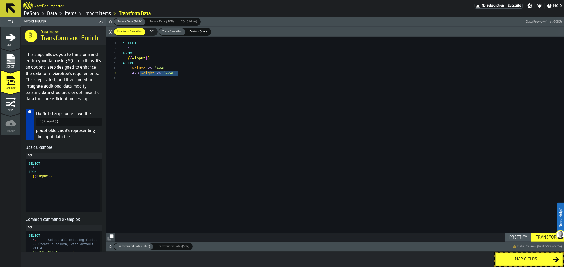
click at [140, 73] on div "SELECT * FROM { { #input } } WHERE volume <> '#VALUE!' AND weight <> '#VALUE!'" at bounding box center [343, 139] width 440 height 205
click at [155, 80] on div "SELECT * FROM { { #input } } WHERE volume <> '#VALUE!' AND weight <> '#VALUE!'" at bounding box center [343, 139] width 440 height 205
click at [135, 77] on div "SELECT * FROM { { #input } } WHERE volume <> '#VALUE!' AND weight <> '#VALUE!'" at bounding box center [343, 139] width 440 height 205
click at [157, 78] on div "SELECT * FROM { { #input } } WHERE volume <> '#VALUE!' AND weight <> '#VALUE!' …" at bounding box center [343, 139] width 440 height 205
click at [212, 87] on div "SELECT * FROM { { #input } } WHERE volume <> '#VALUE!' AND weight <> '#VALUE!' …" at bounding box center [343, 139] width 440 height 205
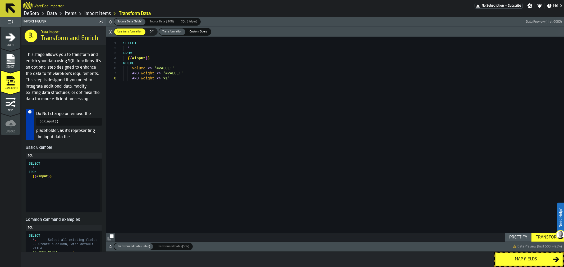
click at [157, 77] on div "SELECT * FROM { { #input } } WHERE volume <> '#VALUE!' AND weight <> '#VALUE!' …" at bounding box center [343, 139] width 440 height 205
type textarea "**********"
click at [542, 236] on div "Transform" at bounding box center [547, 238] width 28 height 6
click at [536, 260] on div "Map fields" at bounding box center [525, 260] width 54 height 6
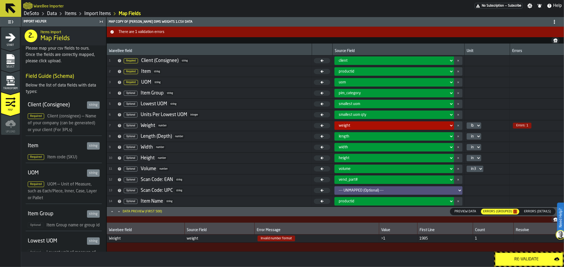
click at [520, 262] on div "Re-Validate" at bounding box center [525, 260] width 55 height 6
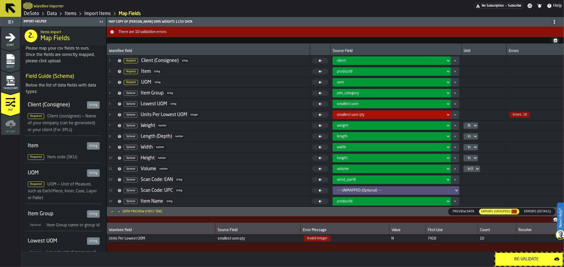
click at [512, 114] on span "Errors:" at bounding box center [516, 115] width 9 height 4
click at [511, 210] on div "Errors (Grouped) 10" at bounding box center [499, 212] width 36 height 4
click at [7, 83] on icon "menu Transform" at bounding box center [10, 81] width 11 height 11
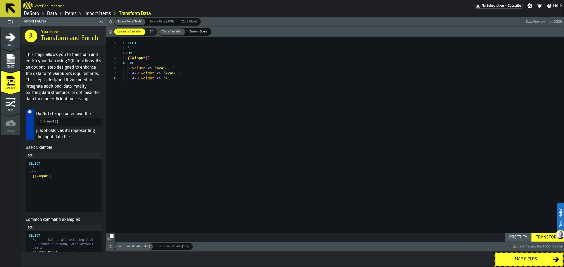
scroll to position [0, 0]
click at [171, 79] on div "SELECT * FROM { { #input } } WHERE volume <> '#VALUE!' AND weight <> '#VALUE!' …" at bounding box center [343, 139] width 440 height 205
type textarea "**********"
click at [9, 106] on icon "menu Map" at bounding box center [10, 102] width 11 height 11
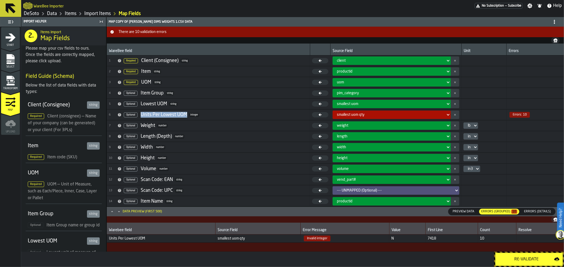
drag, startPoint x: 141, startPoint y: 114, endPoint x: 187, endPoint y: 115, distance: 46.3
click at [187, 115] on div "6 Optional Units Per Lowest UOM integer" at bounding box center [154, 115] width 90 height 6
copy div "Units Per Lowest UOM"
click at [14, 82] on icon "menu Transform" at bounding box center [10, 81] width 11 height 11
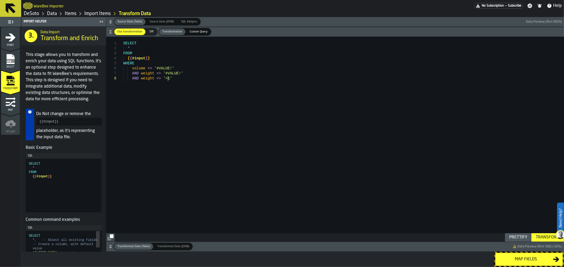
scroll to position [0, 0]
click at [147, 84] on div "SELECT * FROM { { #input } } WHERE volume <> '#VALUE!' AND weight <> '#VALUE!' …" at bounding box center [343, 139] width 440 height 205
click at [185, 82] on div "SELECT * FROM { { #input } } WHERE volume <> '#VALUE!' AND weight <> '#VALUE!' …" at bounding box center [343, 139] width 440 height 205
click at [199, 82] on div "SELECT * FROM { { #input } } WHERE volume <> '#VALUE!' AND weight <> '#VALUE!' …" at bounding box center [343, 139] width 440 height 205
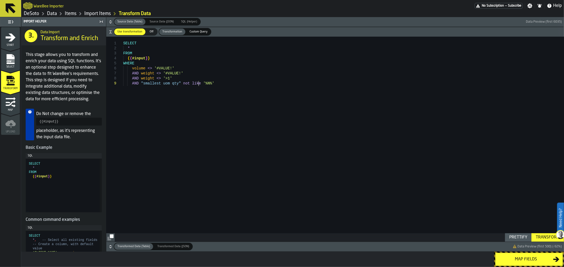
type textarea "**********"
click at [545, 238] on div "Transform" at bounding box center [547, 238] width 28 height 6
click at [532, 261] on div "Map fields" at bounding box center [525, 260] width 54 height 6
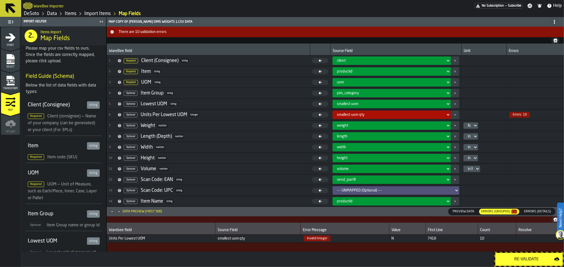
click at [525, 259] on div "Re-Validate" at bounding box center [525, 260] width 55 height 6
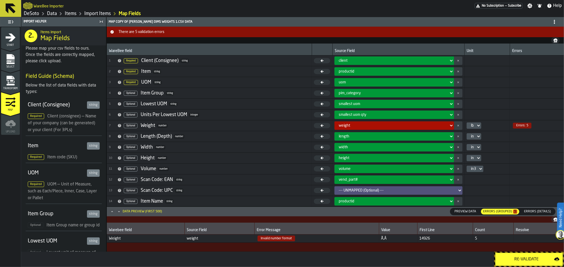
click at [220, 123] on span "7 Optional Weight number" at bounding box center [209, 126] width 201 height 8
click at [344, 241] on span "Invalid number format" at bounding box center [316, 239] width 120 height 6
drag, startPoint x: 379, startPoint y: 238, endPoint x: 385, endPoint y: 238, distance: 5.3
click at [385, 238] on span "Ã‚Â" at bounding box center [398, 239] width 34 height 4
click at [6, 80] on icon "menu Transform" at bounding box center [7, 81] width 3 height 2
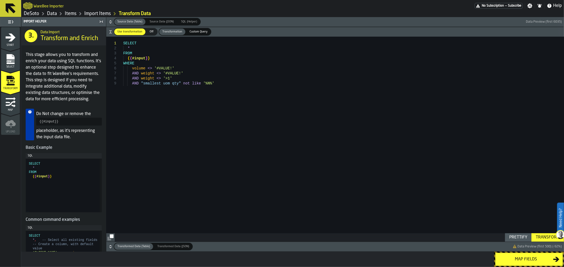
click at [141, 72] on div "SELECT * FROM { { #input } } WHERE volume <> '#VALUE!' AND weight <> '#VALUE!' …" at bounding box center [343, 139] width 440 height 205
drag, startPoint x: 123, startPoint y: 63, endPoint x: 156, endPoint y: 70, distance: 34.2
click at [214, 79] on div "SELECT * FROM { { #input } } WHERE volume <> '#VALUE!' AND weight <> '#VALUE!' …" at bounding box center [343, 139] width 440 height 205
drag, startPoint x: 124, startPoint y: 63, endPoint x: 231, endPoint y: 96, distance: 112.5
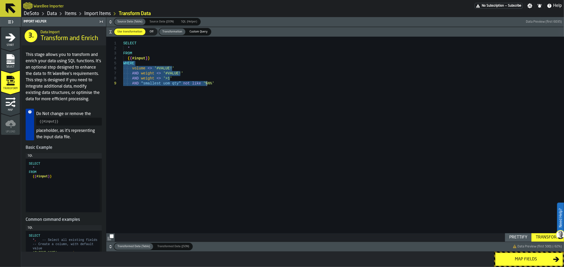
click at [231, 96] on div "SELECT * FROM { { #input } } WHERE volume <> '#VALUE!' AND weight <> '#VALUE!' …" at bounding box center [343, 139] width 440 height 205
type textarea "**********"
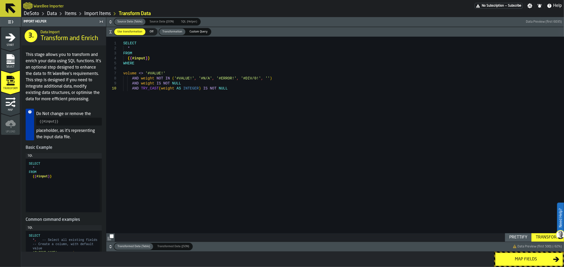
click at [549, 236] on div "Transform" at bounding box center [547, 238] width 28 height 6
click at [160, 89] on div "SELECT * FROM { { #input } } WHERE volume <> '#VALUE!' AND weight NOT IN ( '#VA…" at bounding box center [343, 139] width 440 height 205
click at [547, 235] on div "Transform" at bounding box center [547, 238] width 28 height 6
click at [531, 260] on div "Map fields" at bounding box center [525, 260] width 54 height 6
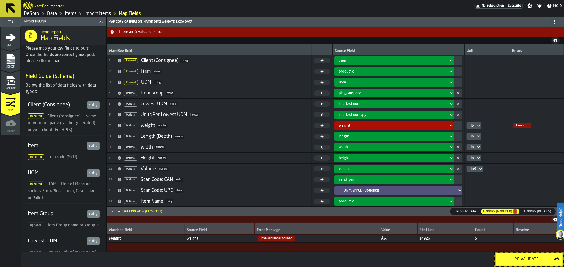
click at [518, 258] on div "Re-Validate" at bounding box center [525, 260] width 55 height 6
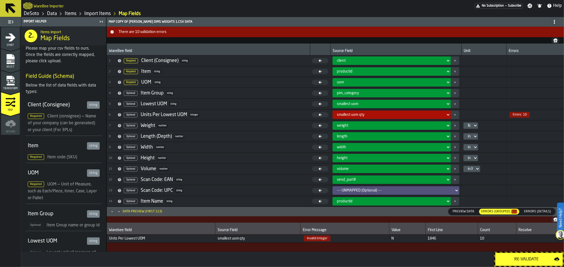
click at [13, 78] on icon "menu Transform" at bounding box center [10, 77] width 8 height 3
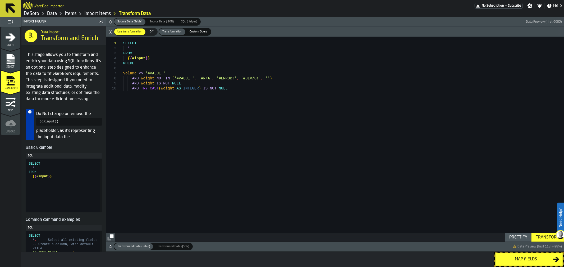
type textarea "**********"
drag, startPoint x: 131, startPoint y: 89, endPoint x: 227, endPoint y: 91, distance: 96.2
click at [227, 91] on div "SELECT * FROM { { #input } } WHERE volume <> '#VALUE!' AND weight NOT IN ( '#VA…" at bounding box center [343, 139] width 440 height 205
click at [226, 89] on div "SELECT * FROM { { #input } } WHERE volume <> '#VALUE!' AND weight NOT IN ( '#VA…" at bounding box center [343, 139] width 440 height 205
drag, startPoint x: 158, startPoint y: 92, endPoint x: 169, endPoint y: 92, distance: 11.6
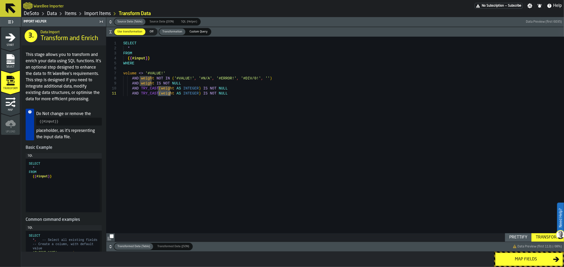
click at [169, 92] on div "SELECT * FROM { { #input } } WHERE volume <> '#VALUE!' AND weight NOT IN ( '#VA…" at bounding box center [343, 139] width 440 height 205
type textarea "**********"
click at [550, 238] on div "Transform" at bounding box center [547, 238] width 28 height 6
click at [544, 260] on div "Map fields" at bounding box center [525, 260] width 54 height 6
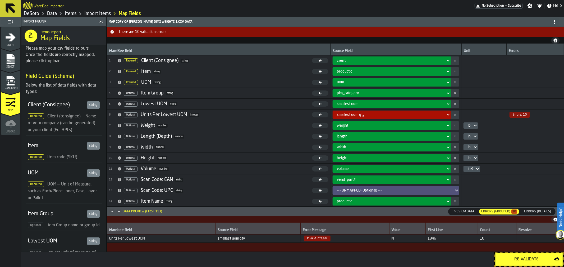
click at [534, 258] on div "Re-Validate" at bounding box center [525, 260] width 55 height 6
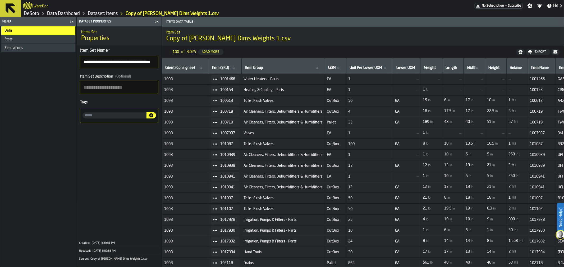
click at [37, 12] on link "DeSoto" at bounding box center [31, 14] width 15 height 6
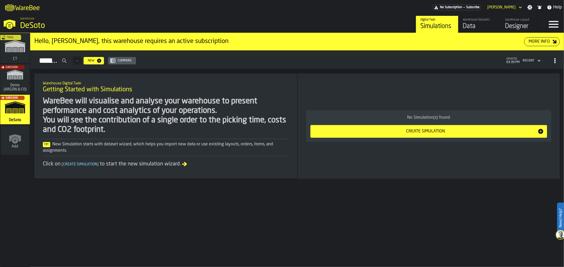
click at [516, 25] on div "Designer" at bounding box center [522, 26] width 34 height 8
